Goal: Find specific page/section: Find specific page/section

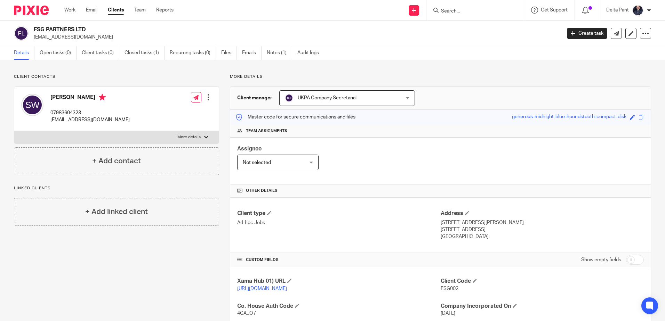
click at [467, 13] on input "Search" at bounding box center [471, 11] width 63 height 6
paste input "[EMAIL_ADDRESS][DOMAIN_NAME]"
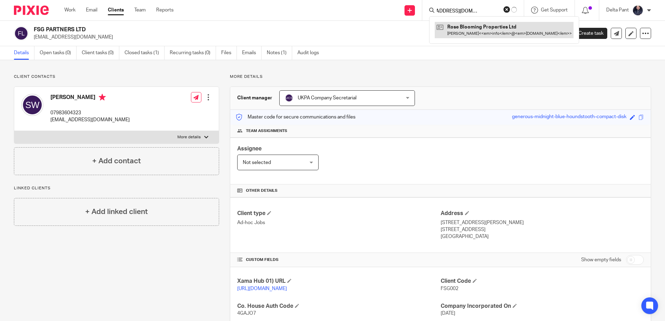
type input "[EMAIL_ADDRESS][DOMAIN_NAME]"
click at [473, 29] on link at bounding box center [486, 30] width 94 height 16
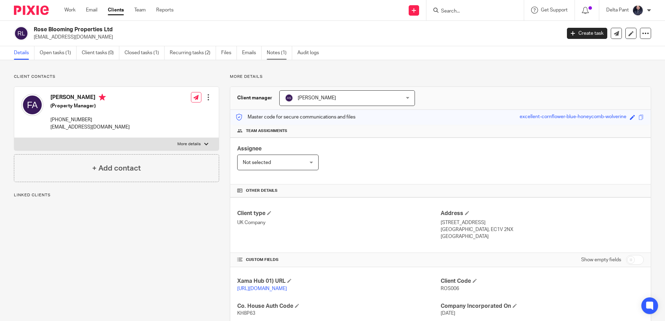
click at [273, 53] on link "Notes (1)" at bounding box center [279, 53] width 25 height 14
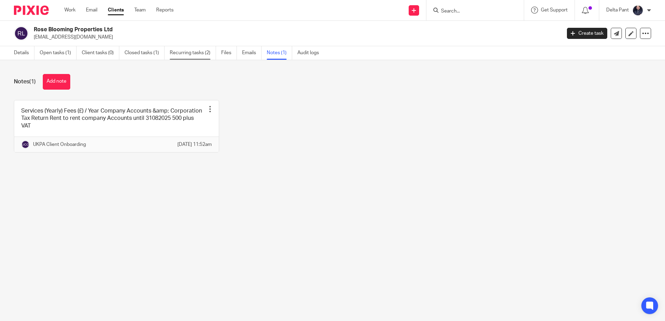
click at [175, 52] on link "Recurring tasks (2)" at bounding box center [193, 53] width 46 height 14
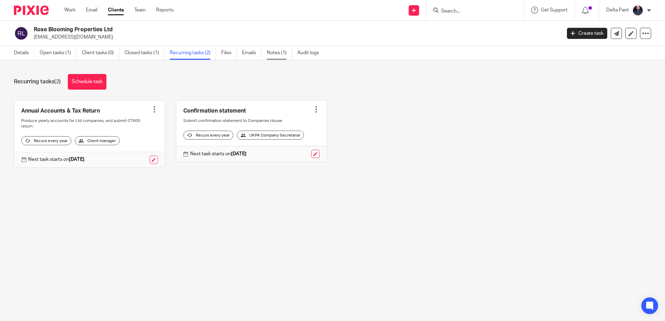
click at [268, 50] on link "Notes (1)" at bounding box center [279, 53] width 25 height 14
